Goal: Entertainment & Leisure: Browse casually

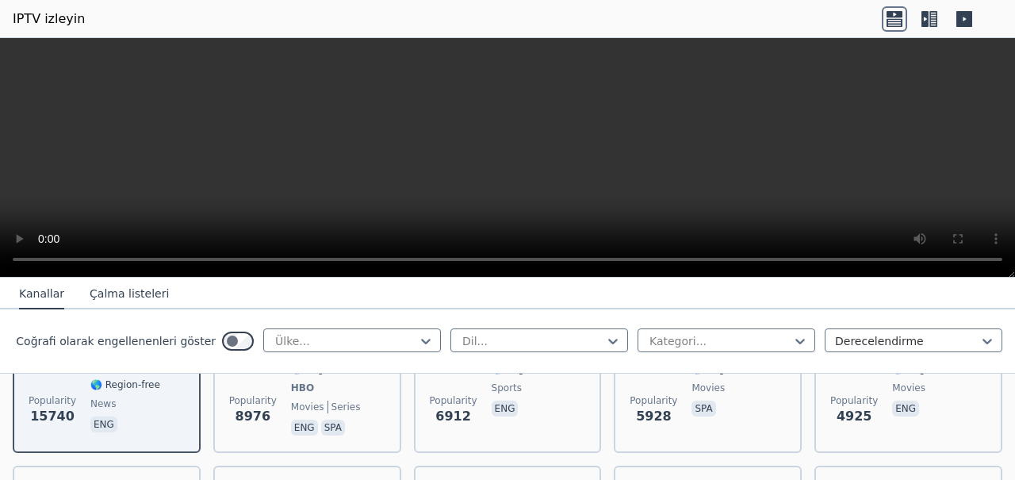
scroll to position [347, 0]
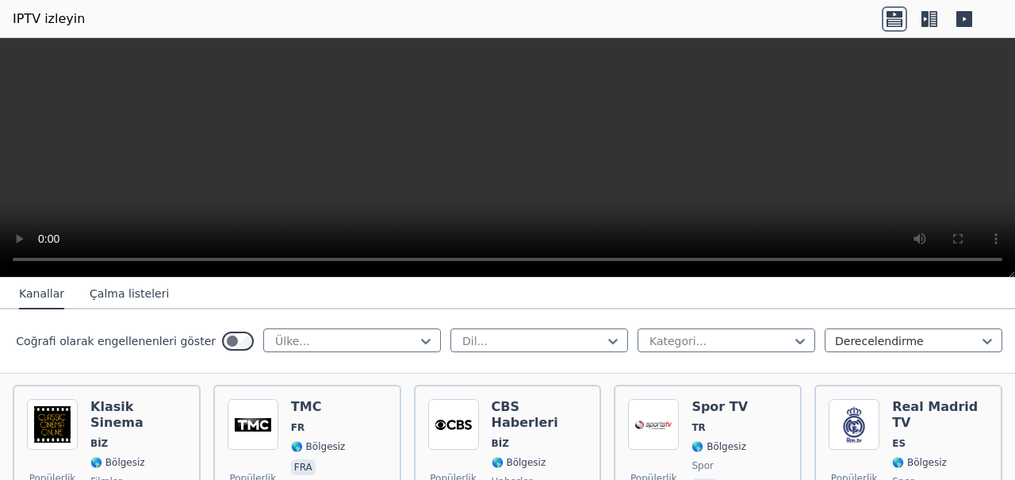
click at [274, 343] on input "text" at bounding box center [275, 341] width 3 height 16
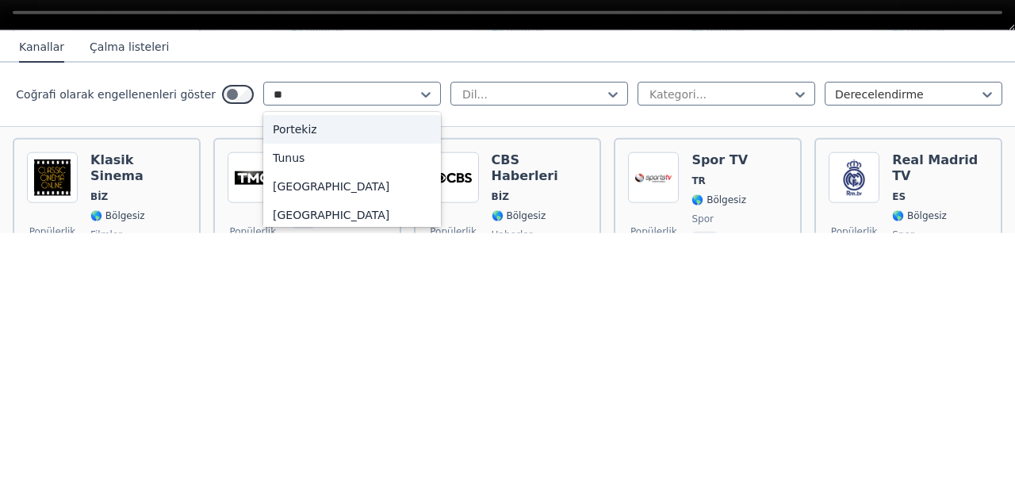
scroll to position [6, 0]
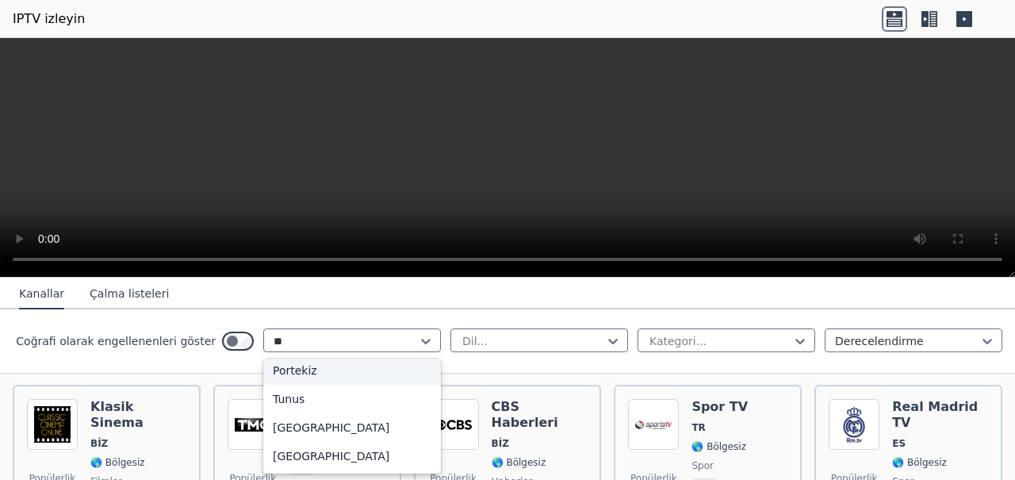
click at [286, 422] on font "[GEOGRAPHIC_DATA]" at bounding box center [331, 427] width 117 height 13
type input "**"
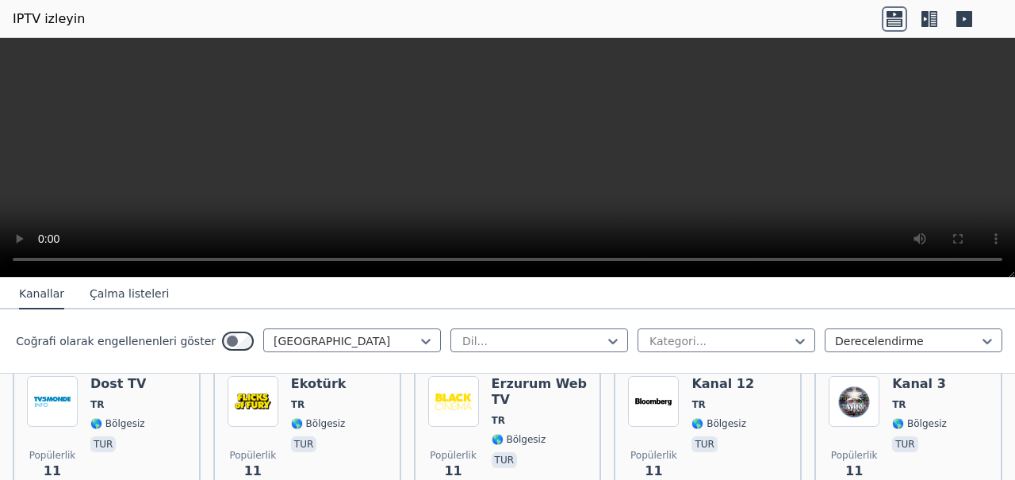
scroll to position [5270, 0]
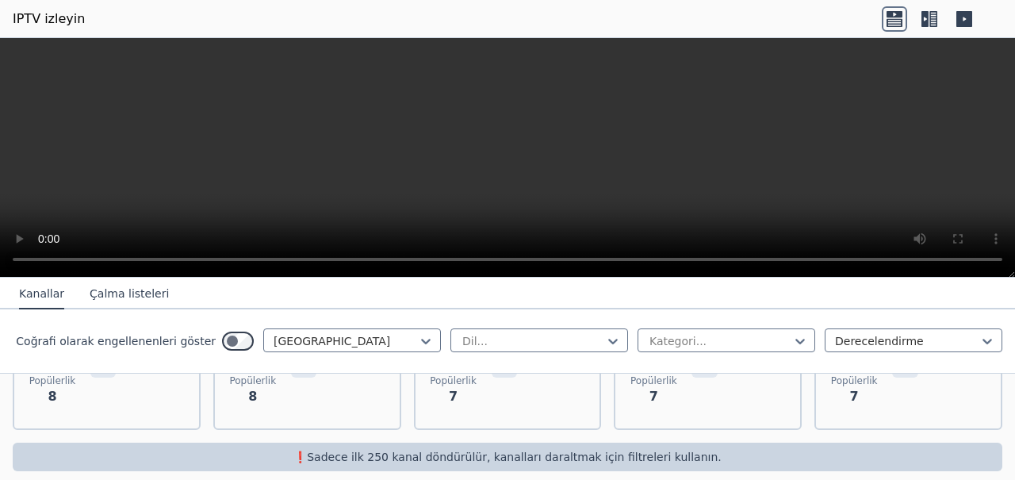
click at [134, 389] on div "Ton TV TR 🌎 Bölgesiz tur" at bounding box center [117, 358] width 55 height 114
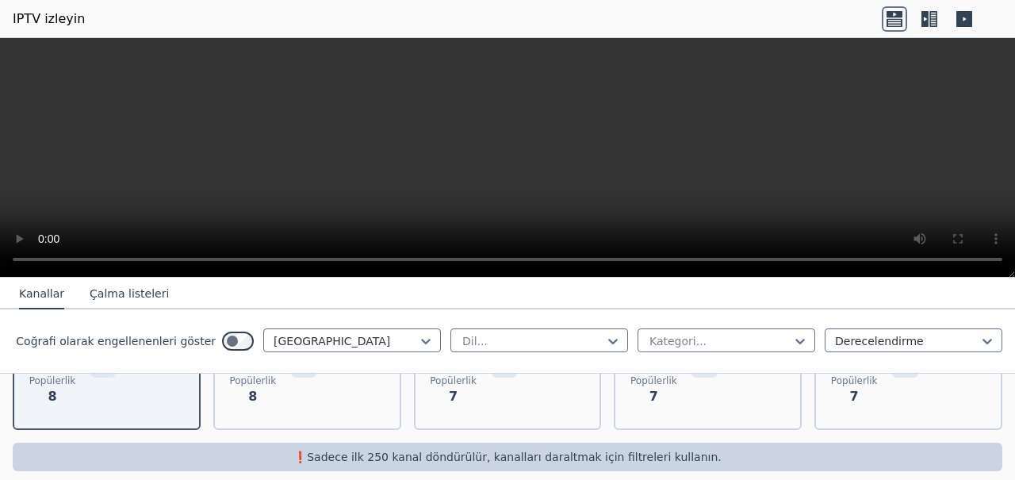
click at [249, 408] on div "Popülerlik 8 Vuslat TV TR 🌎 Bölgesiz tur" at bounding box center [307, 358] width 188 height 143
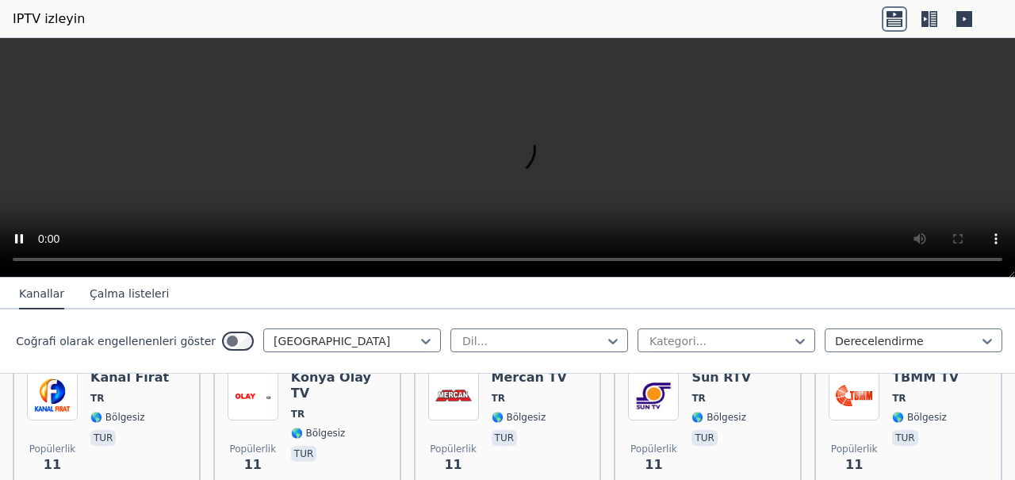
scroll to position [4112, 0]
click at [255, 435] on span "Popülerlik 11" at bounding box center [253, 460] width 51 height 51
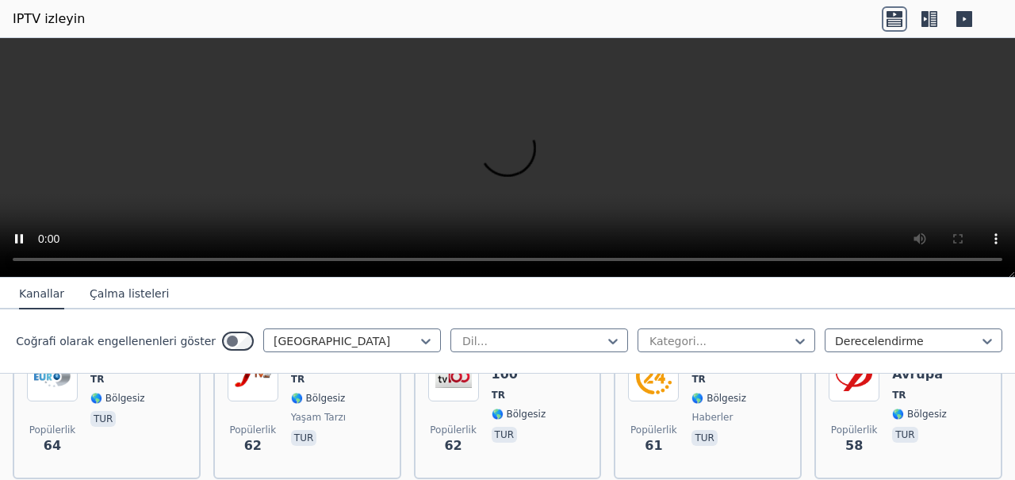
scroll to position [1031, 0]
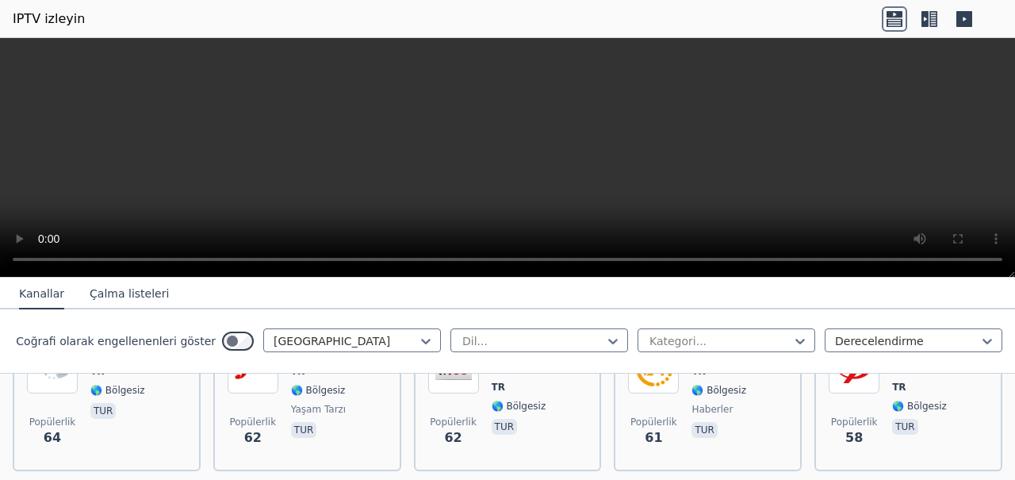
click at [142, 401] on div "Popülerlik 64 Avro D TR 🌎 Bölgesiz tur" at bounding box center [106, 400] width 159 height 114
